Goal: Task Accomplishment & Management: Use online tool/utility

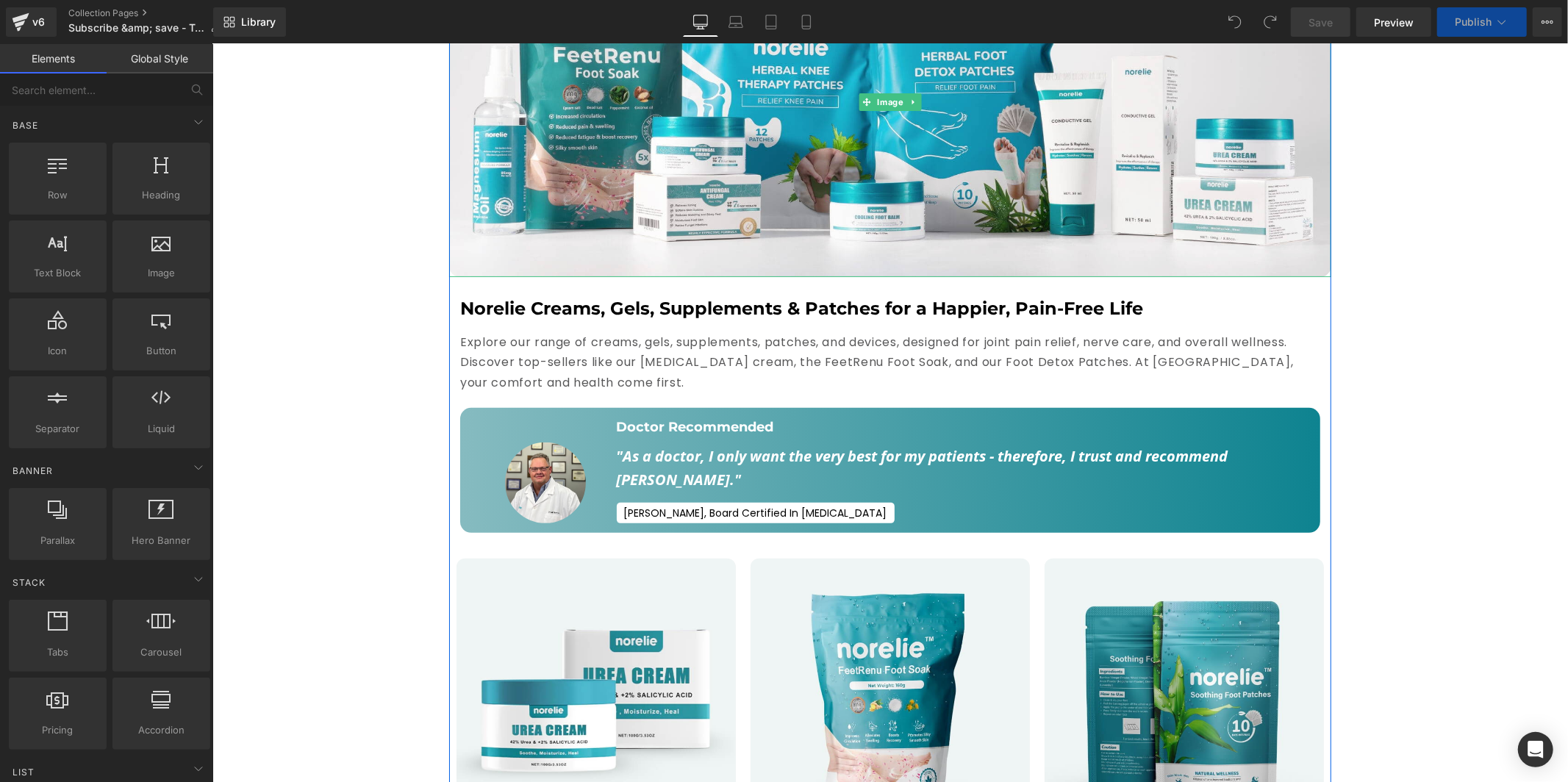
scroll to position [275, 0]
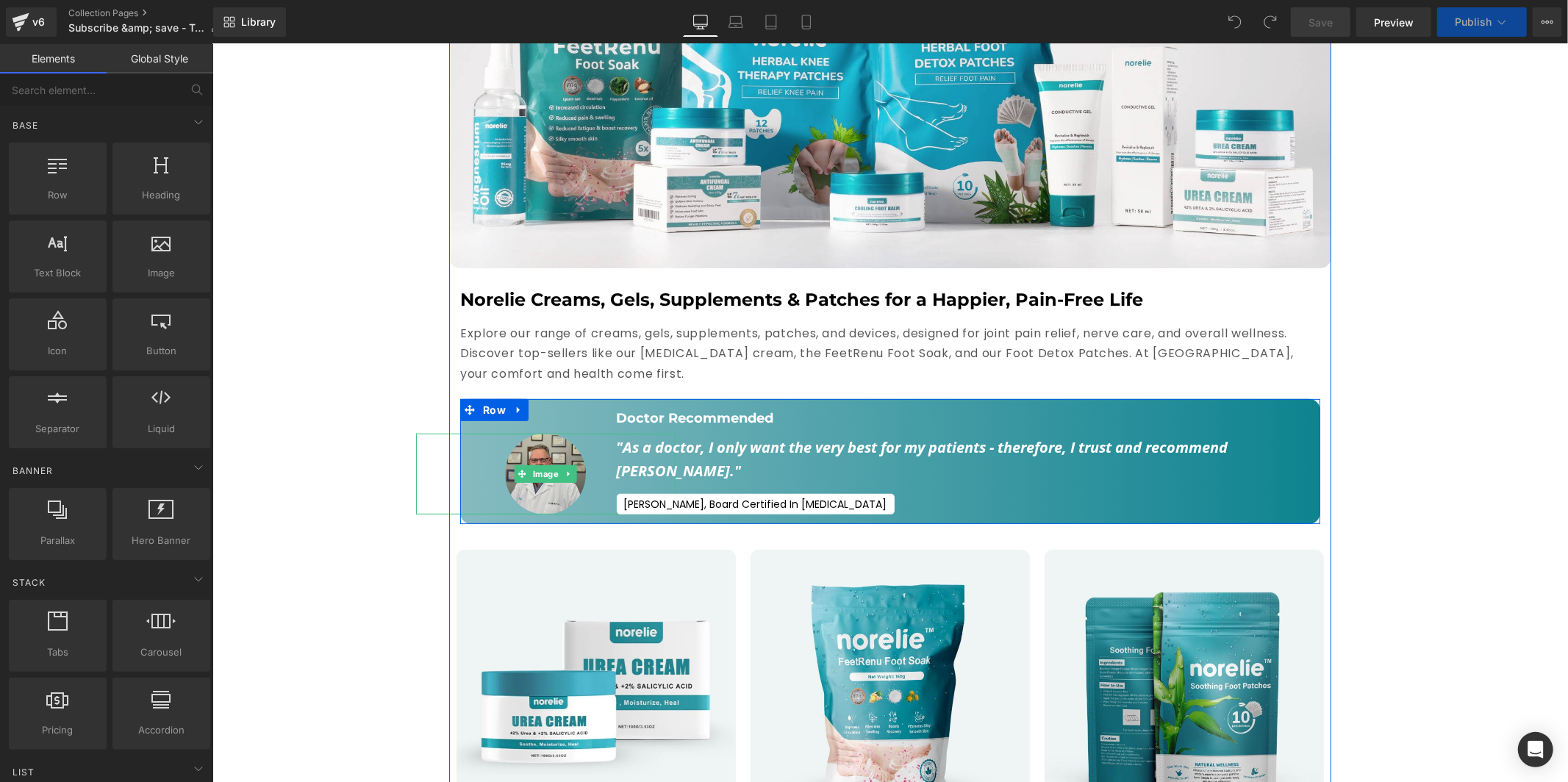
click at [542, 450] on img at bounding box center [545, 473] width 81 height 81
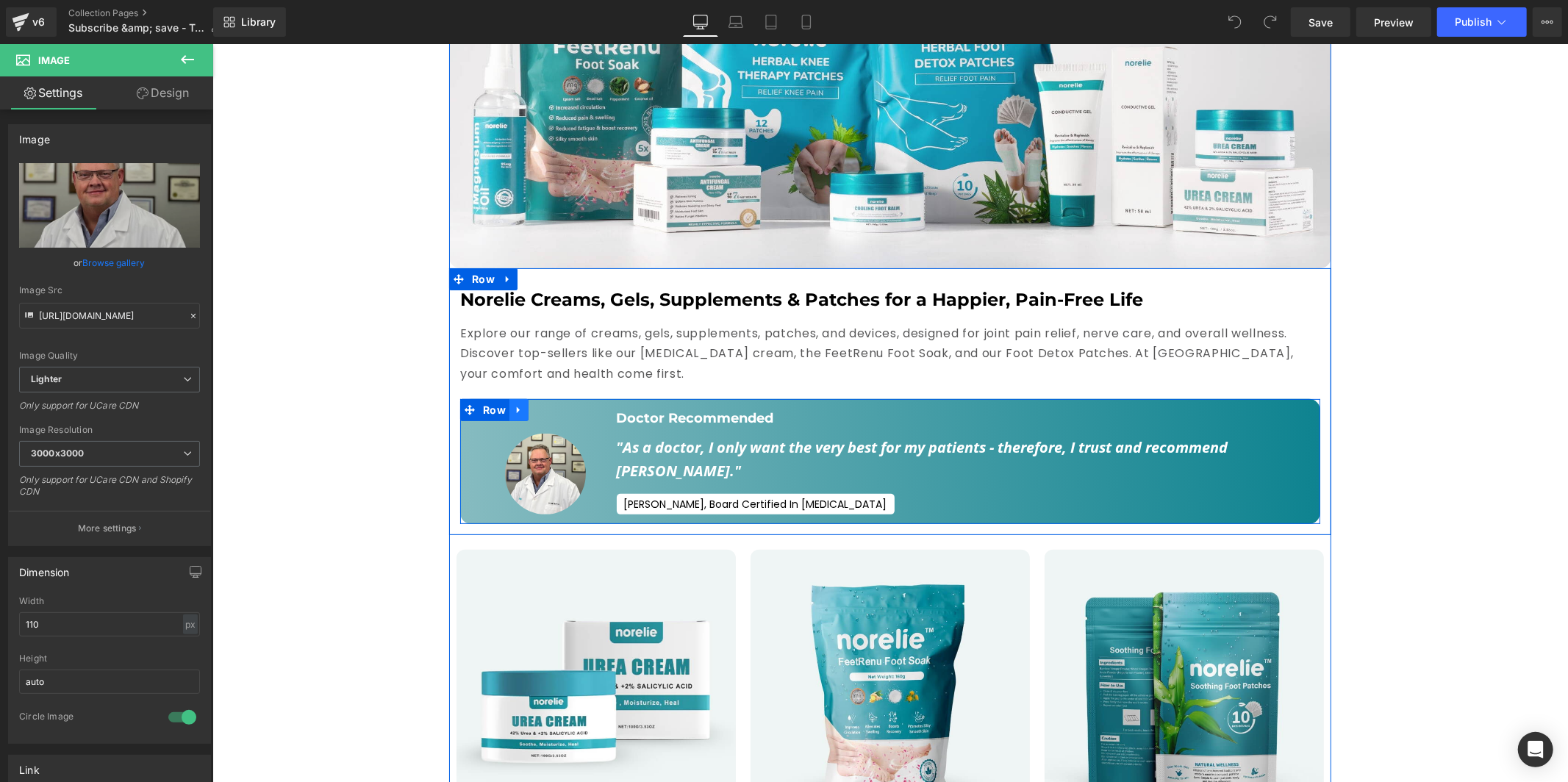
click at [513, 404] on icon at bounding box center [519, 409] width 10 height 11
click at [815, 288] on h1 "Norelie Creams, Gels, Supplements & Patches for a Happier, Pain-Free Life" at bounding box center [889, 299] width 860 height 23
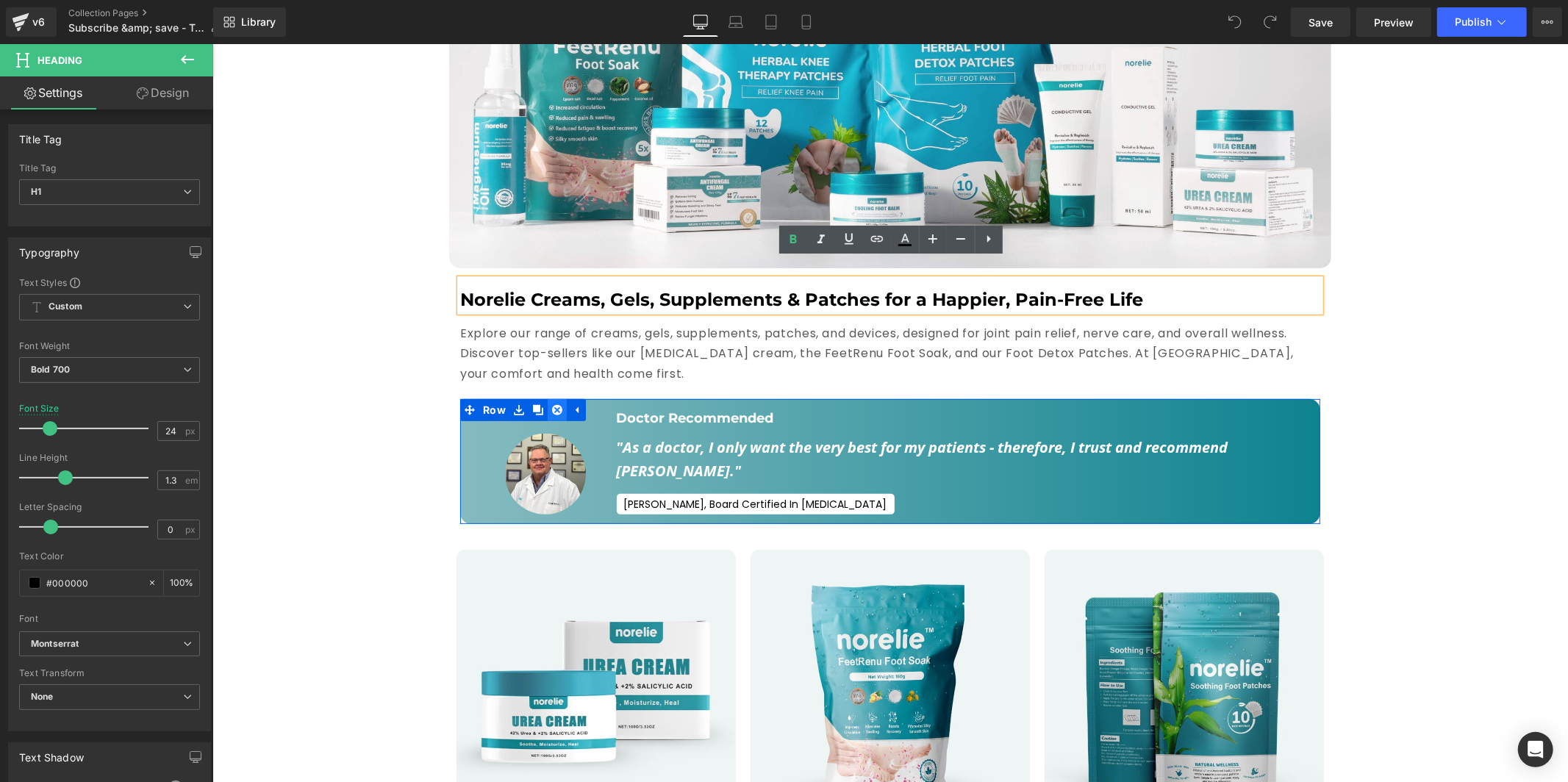
click at [553, 405] on icon at bounding box center [557, 410] width 10 height 10
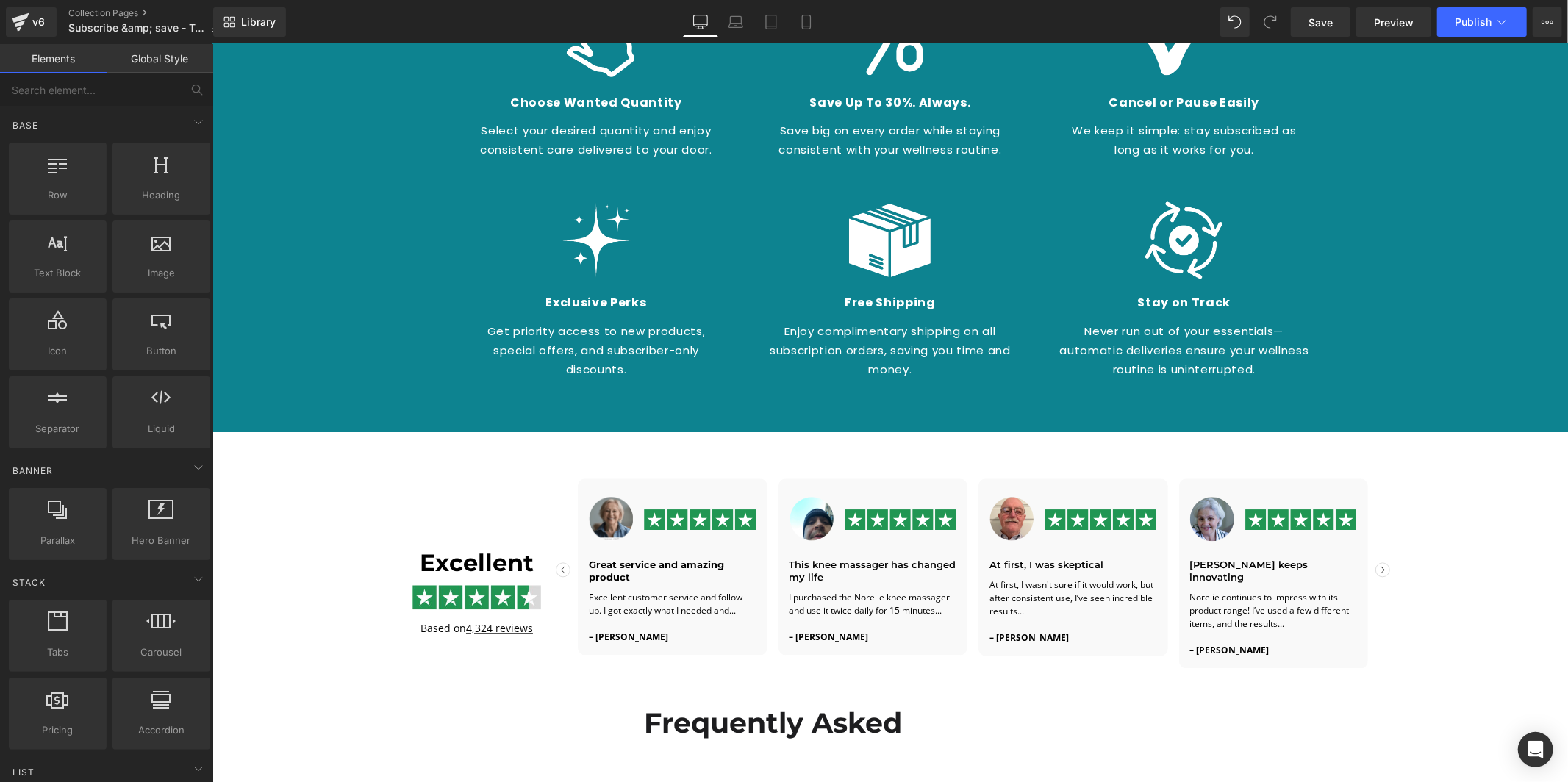
scroll to position [1885, 0]
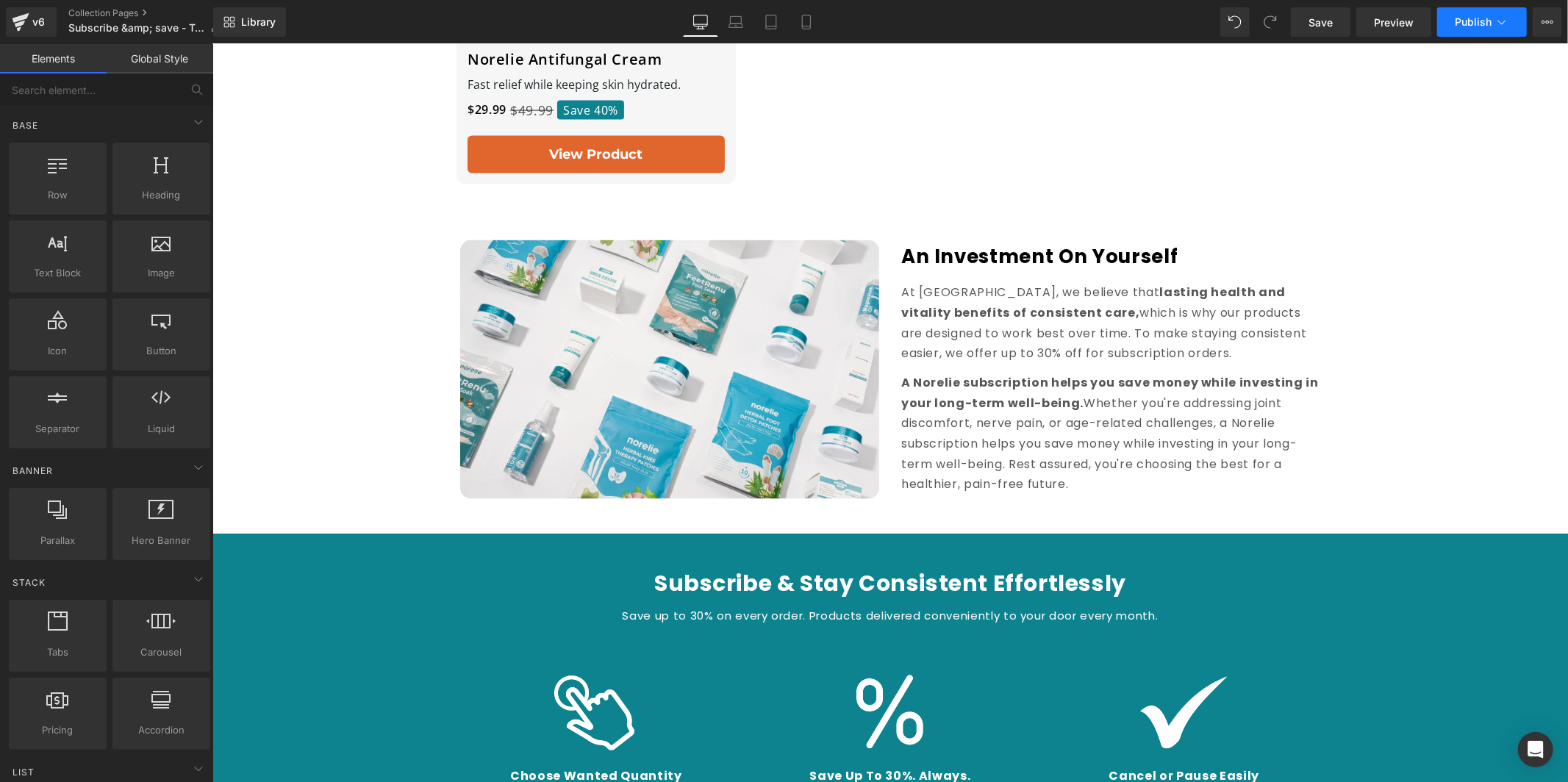
click at [1466, 10] on button "Publish" at bounding box center [1482, 22] width 90 height 30
click at [1554, 21] on button "View Live Page View with current Template Save Template to Library Schedule Pub…" at bounding box center [1547, 22] width 30 height 30
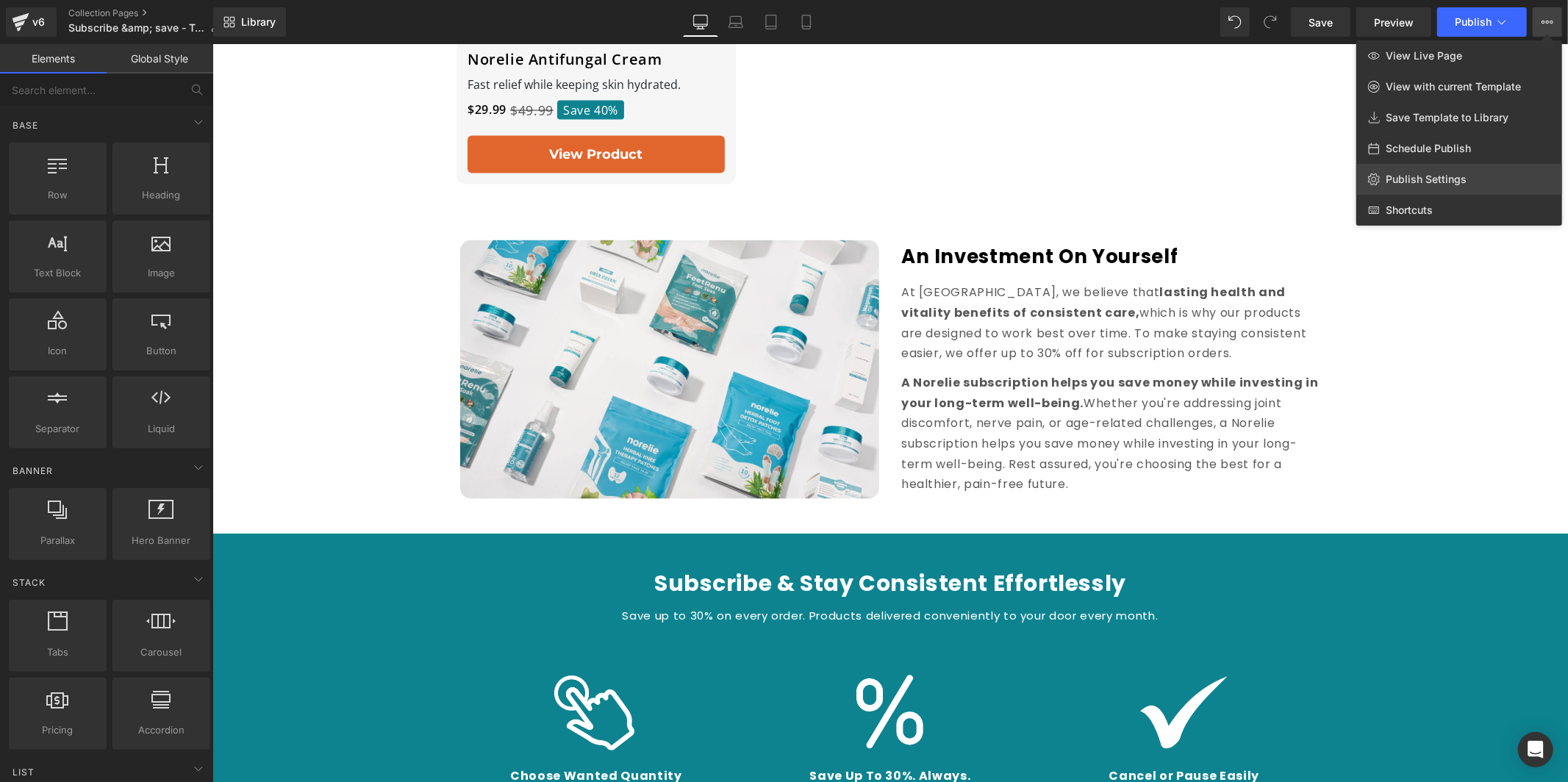
click at [1439, 171] on link "Publish Settings" at bounding box center [1459, 179] width 206 height 31
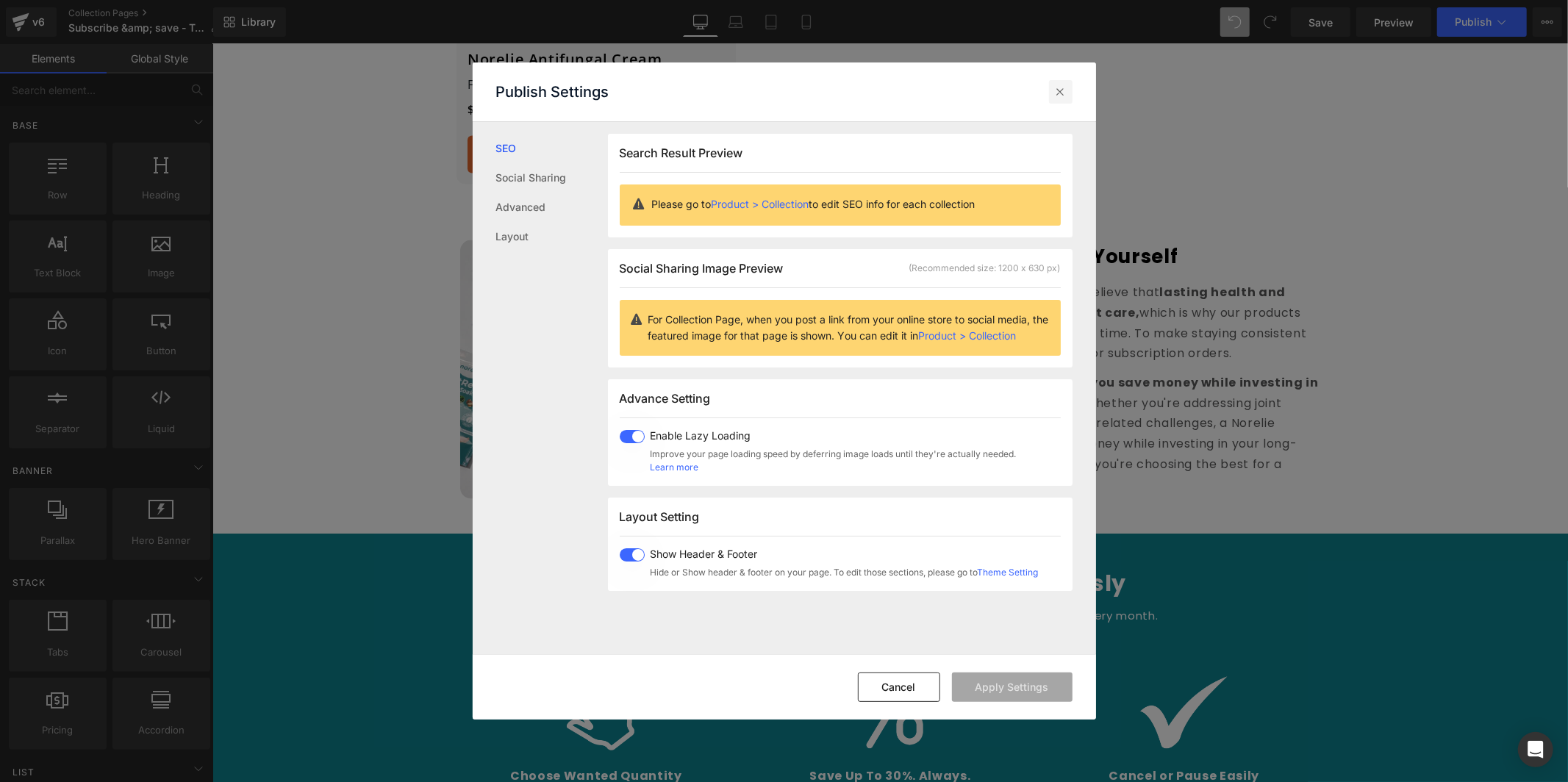
click at [1060, 100] on div at bounding box center [1060, 92] width 24 height 24
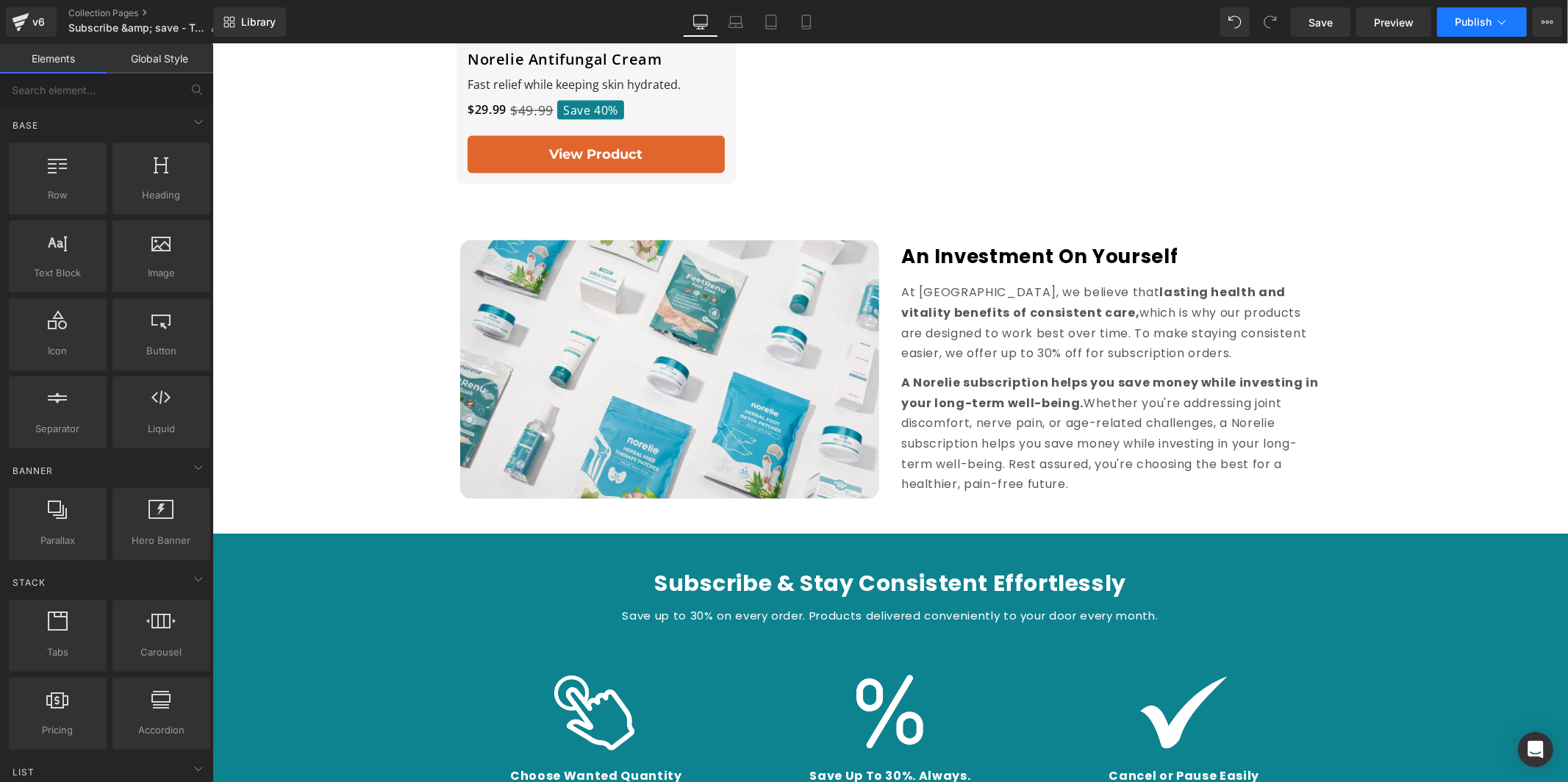
click at [1472, 13] on button "Publish" at bounding box center [1482, 22] width 90 height 30
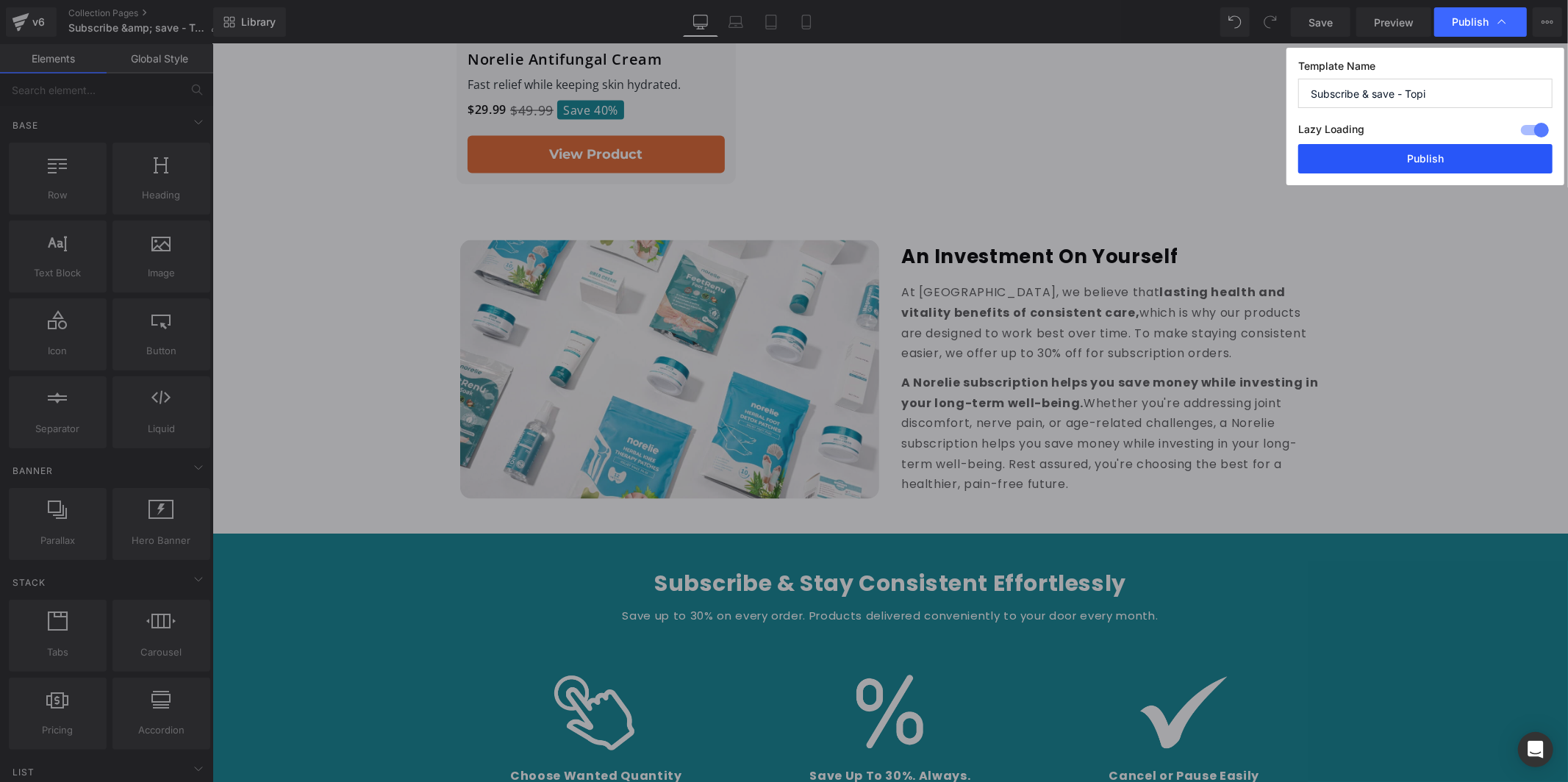
drag, startPoint x: 1437, startPoint y: 158, endPoint x: 1224, endPoint y: 114, distance: 217.5
click at [1437, 158] on button "Publish" at bounding box center [1425, 159] width 255 height 30
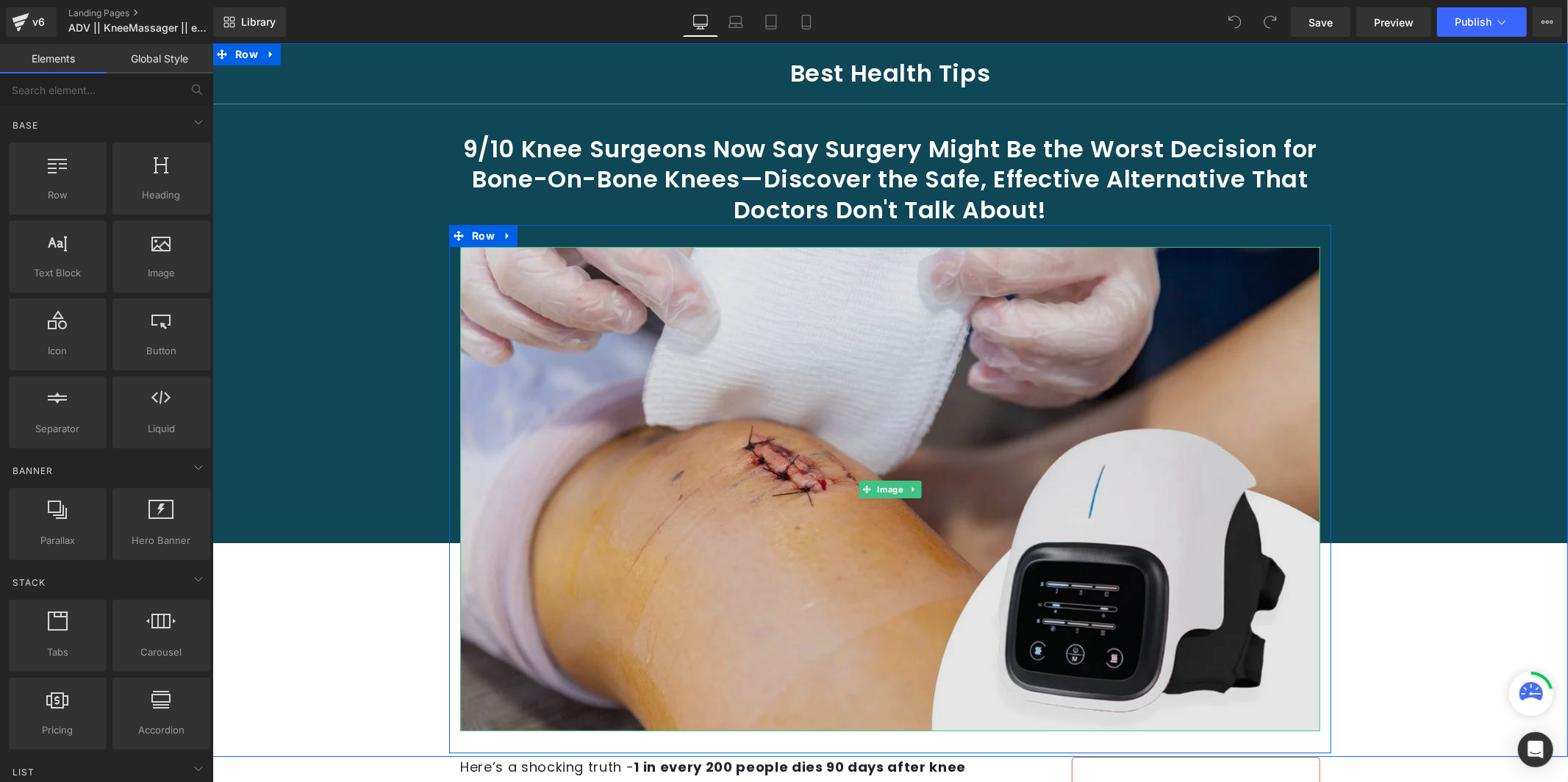
scroll to position [58, 0]
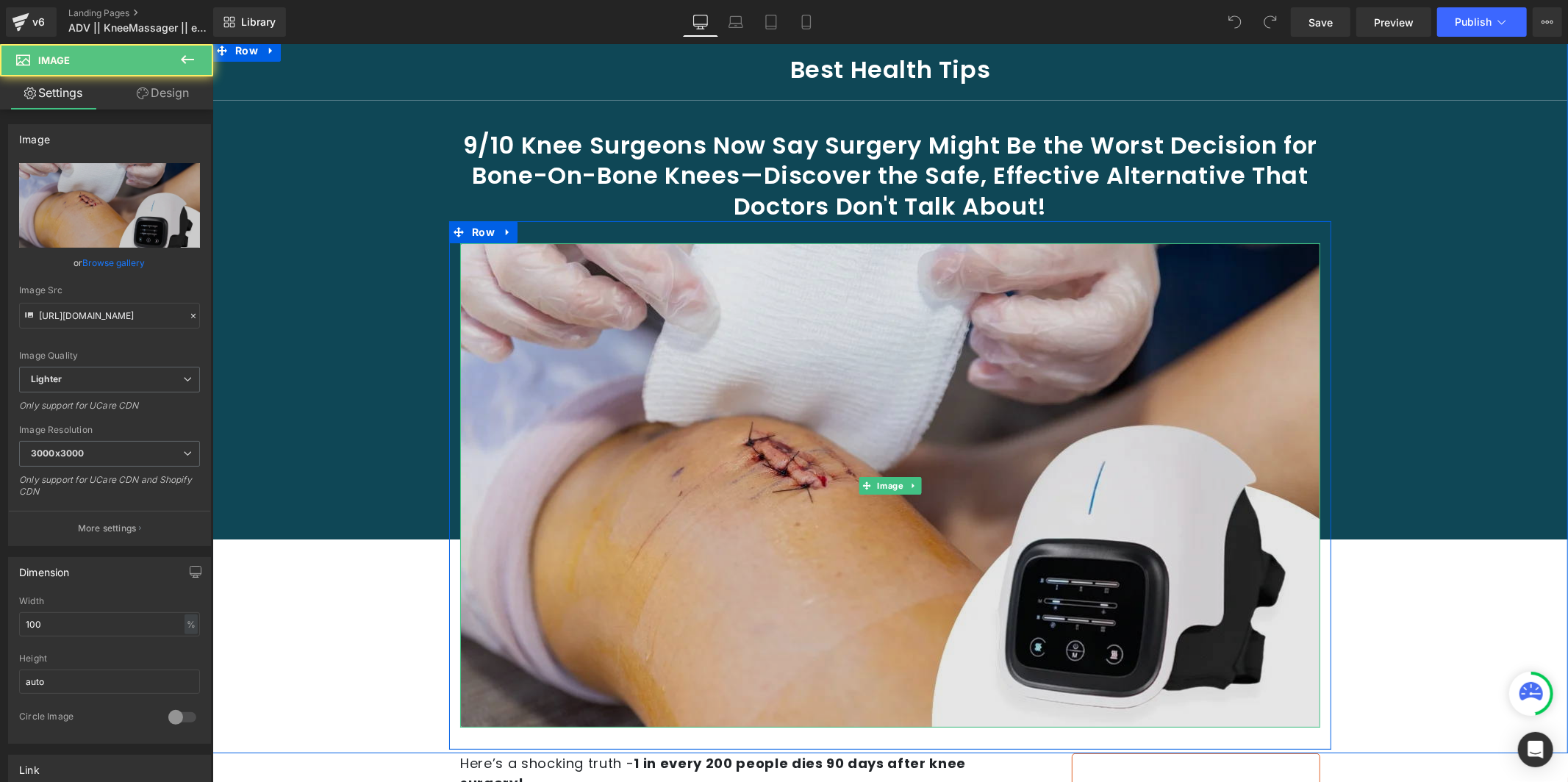
click at [785, 472] on img at bounding box center [889, 485] width 860 height 485
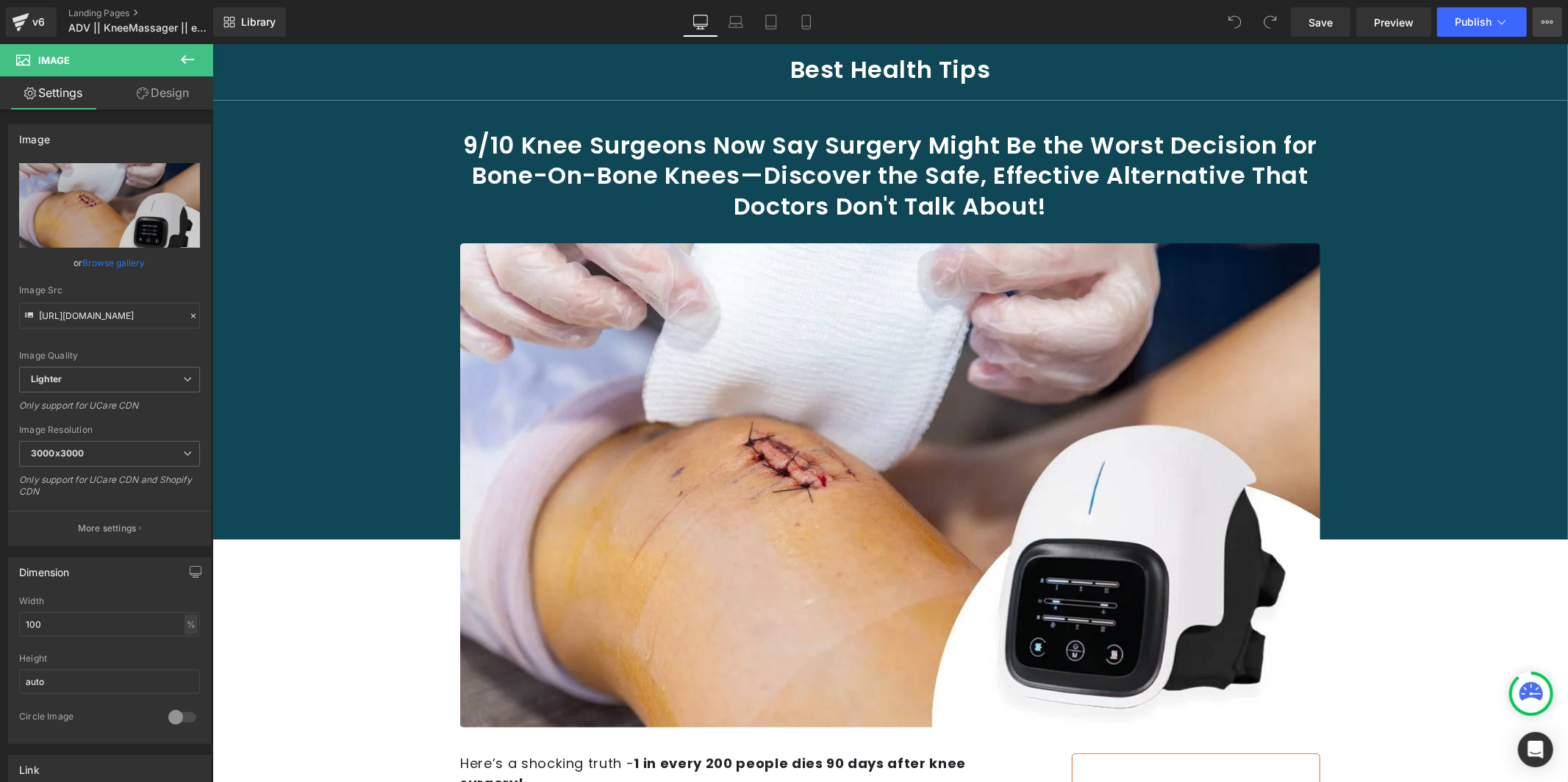
click at [1545, 24] on icon at bounding box center [1546, 22] width 11 height 11
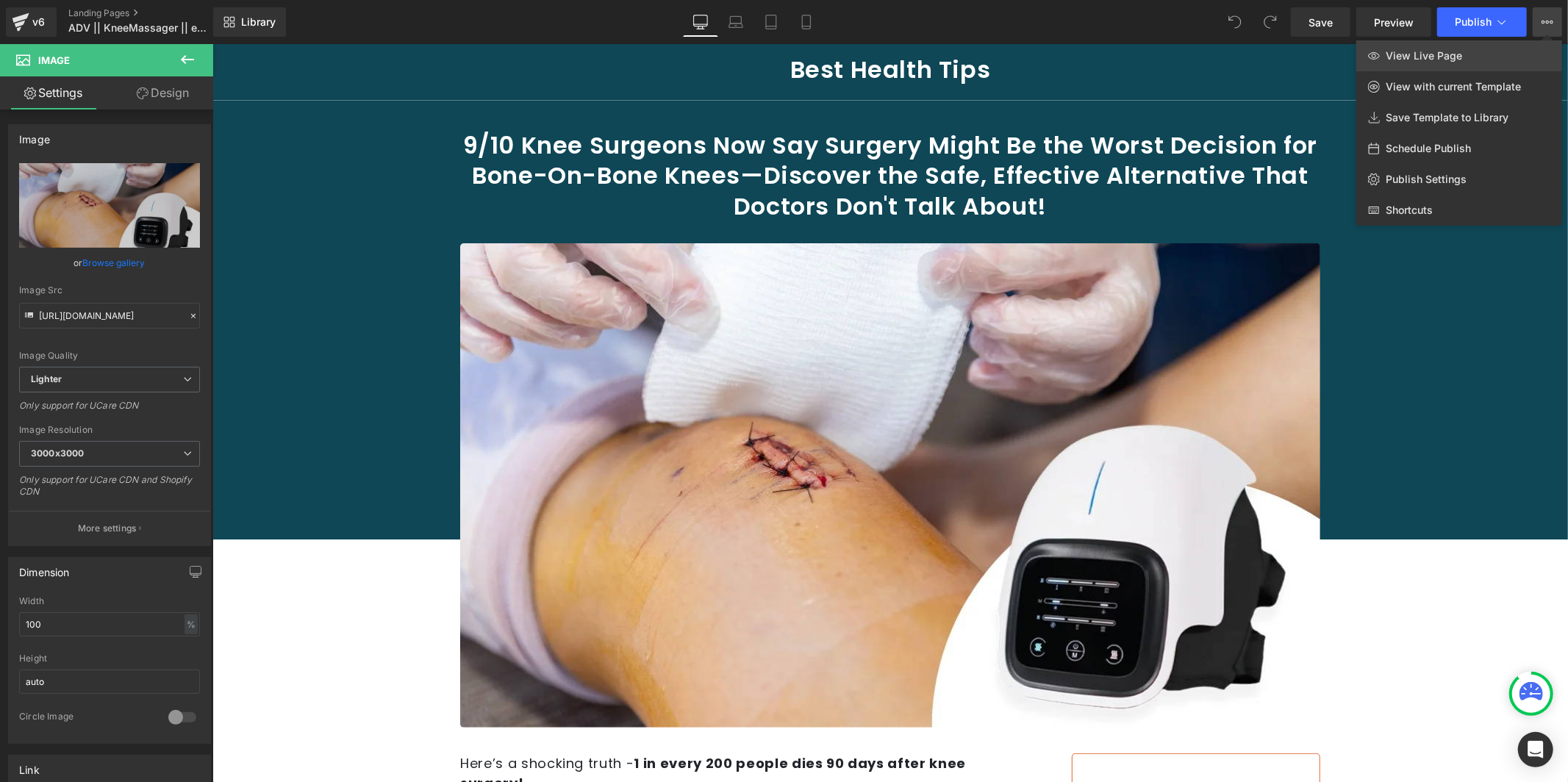
click at [1509, 64] on link "View Live Page" at bounding box center [1459, 55] width 206 height 31
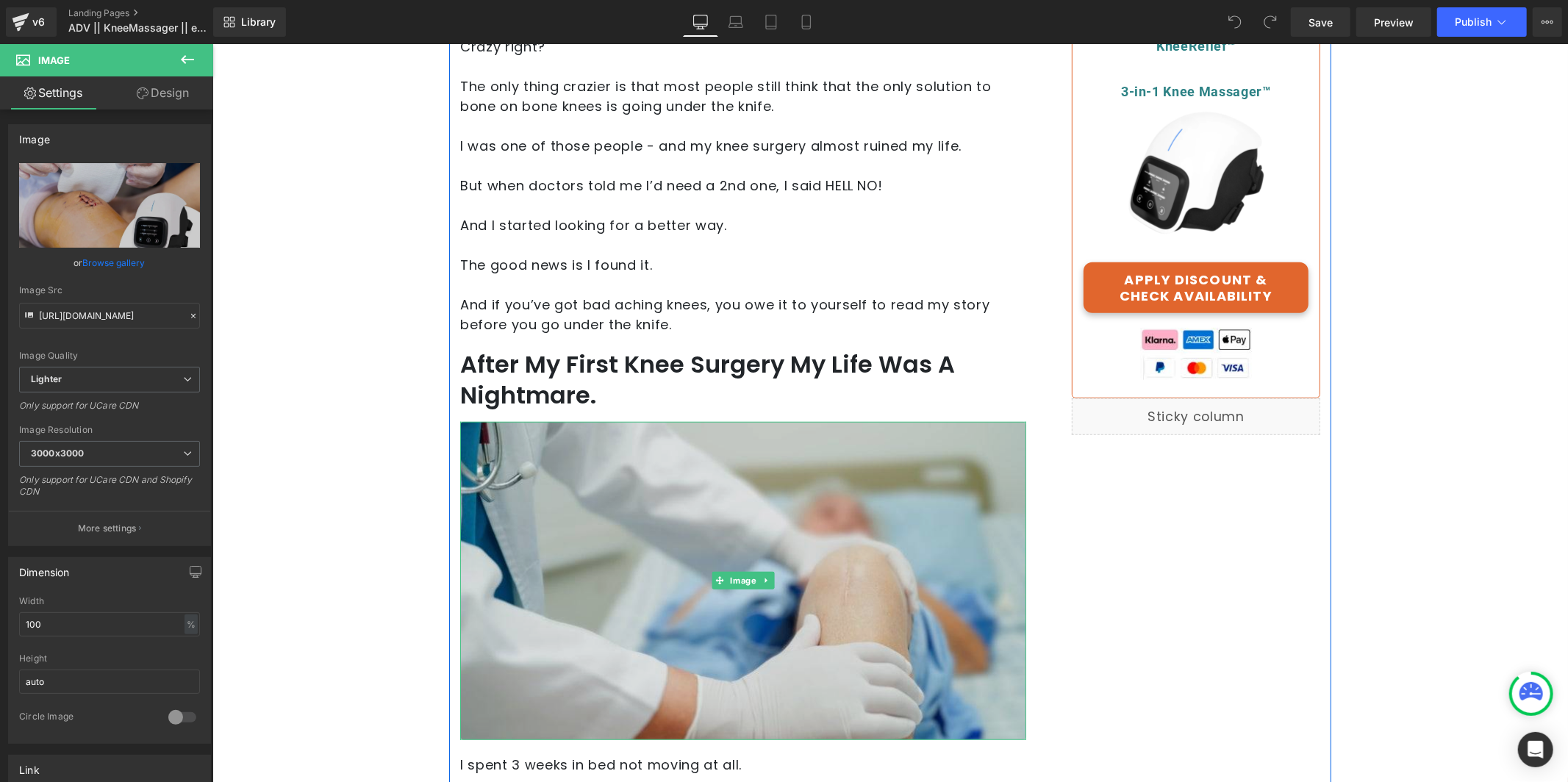
scroll to position [903, 0]
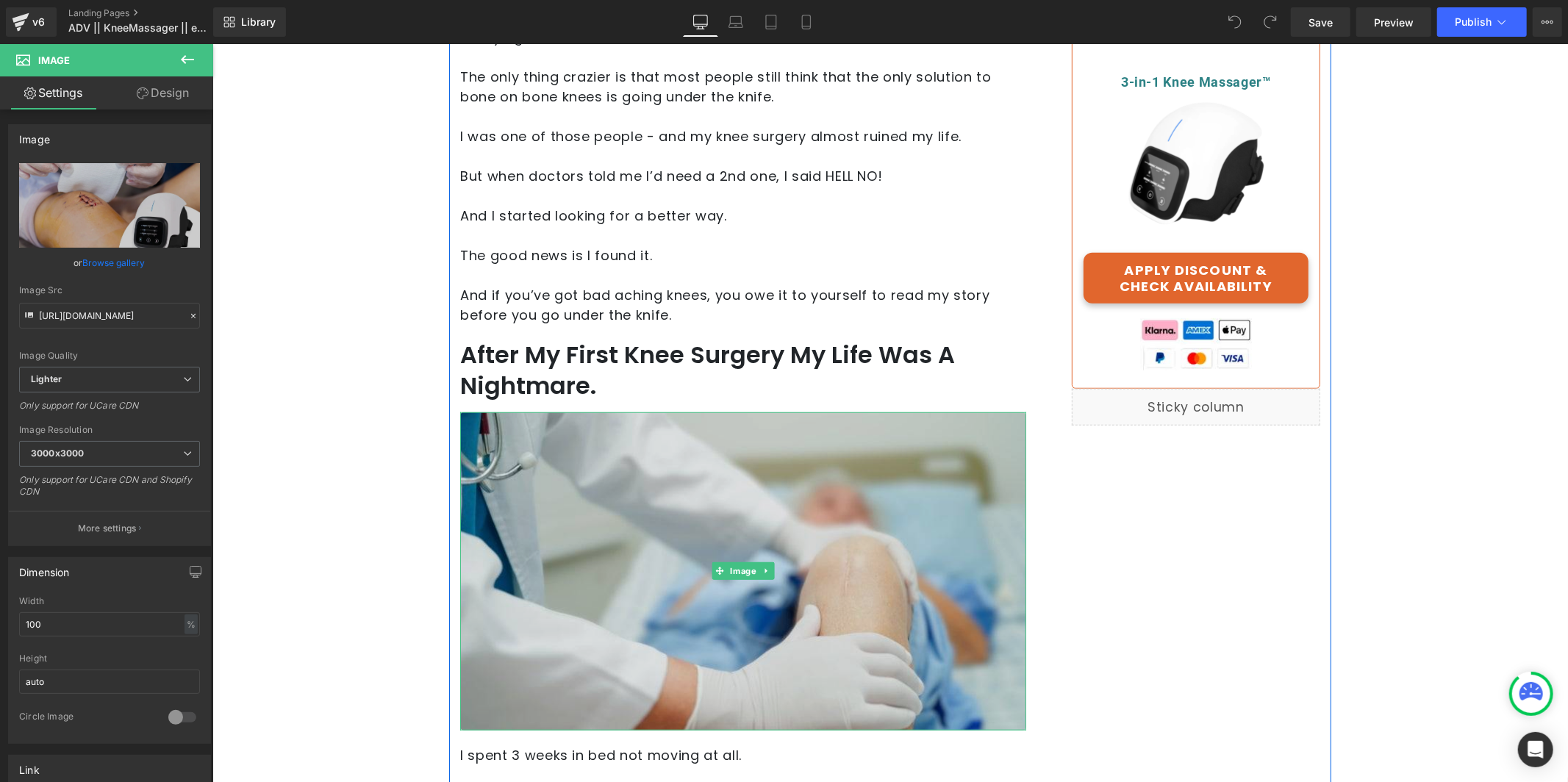
click at [899, 500] on img at bounding box center [742, 570] width 566 height 318
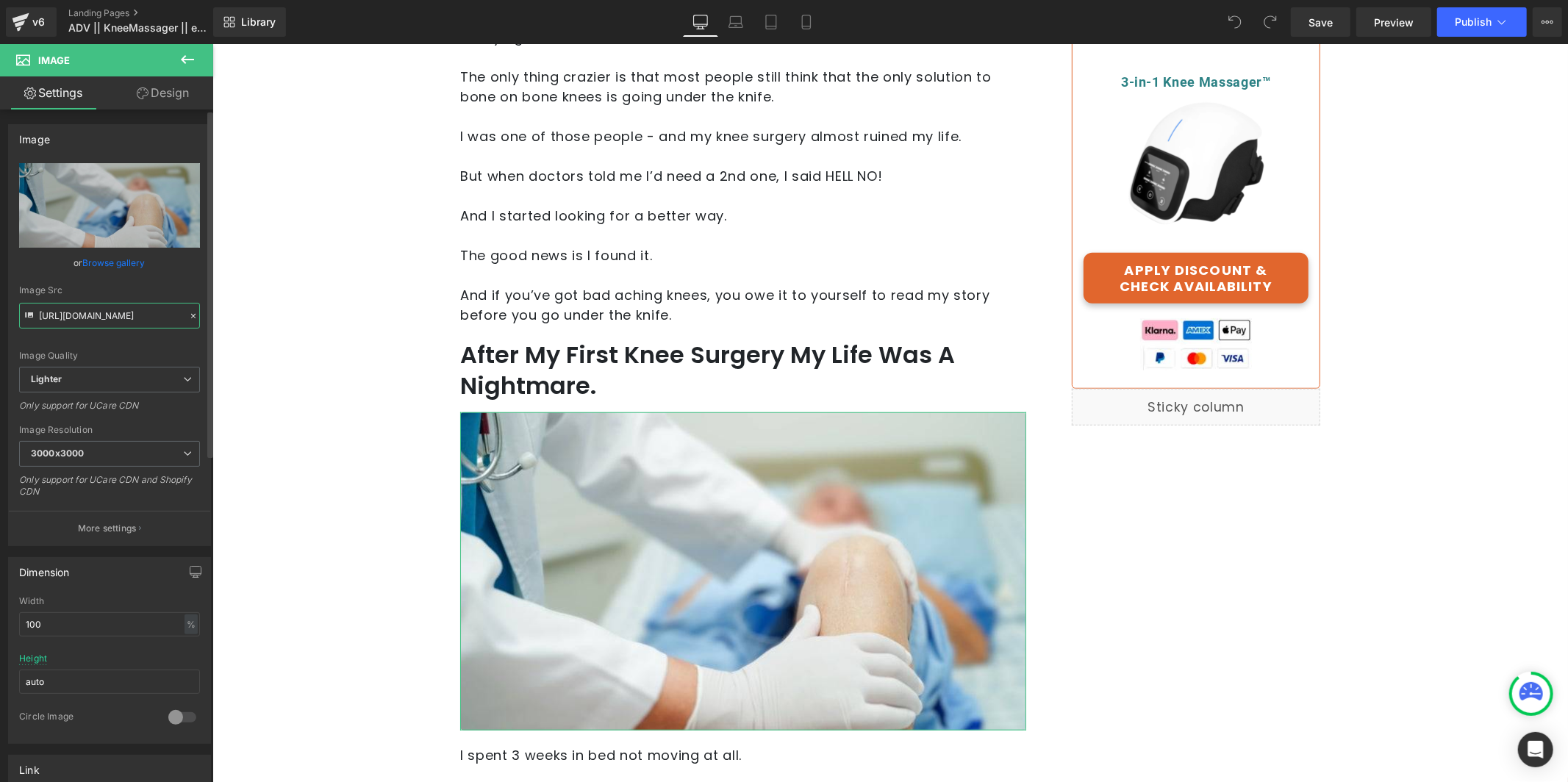
click at [155, 317] on input "https://ucarecdn.com/e225d77f-69a1-4533-b70a-f7d5dbb9aa3a/-/format/auto/-/previ…" at bounding box center [109, 316] width 180 height 26
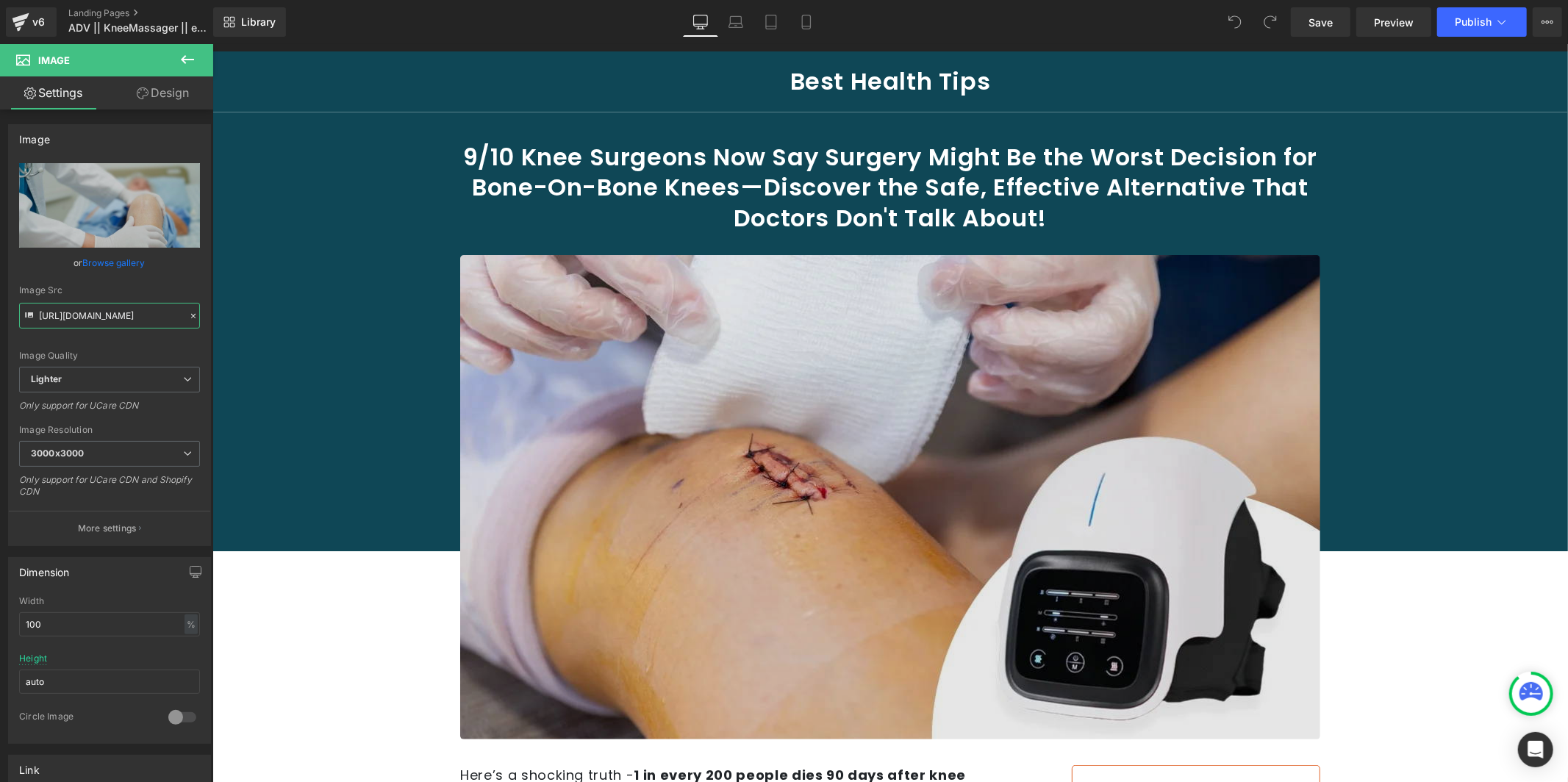
scroll to position [49, 0]
